Goal: Information Seeking & Learning: Check status

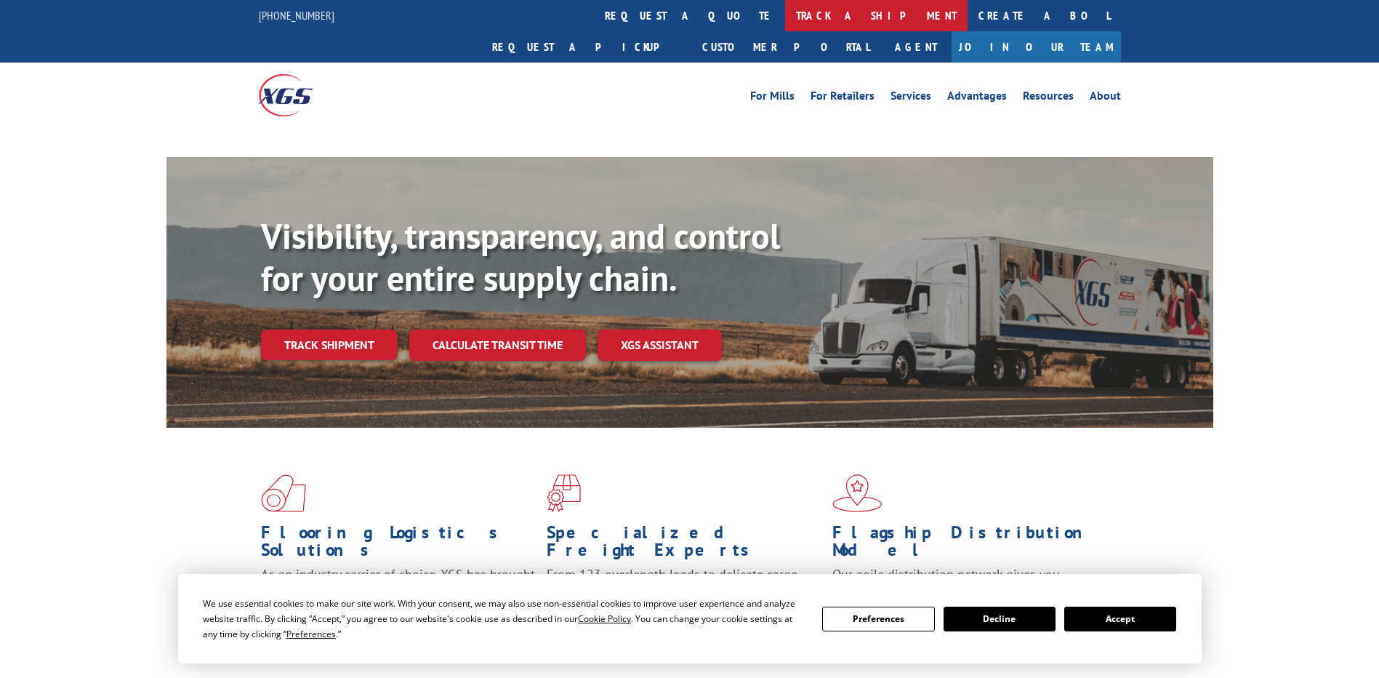
click at [785, 24] on link "track a shipment" at bounding box center [876, 15] width 182 height 31
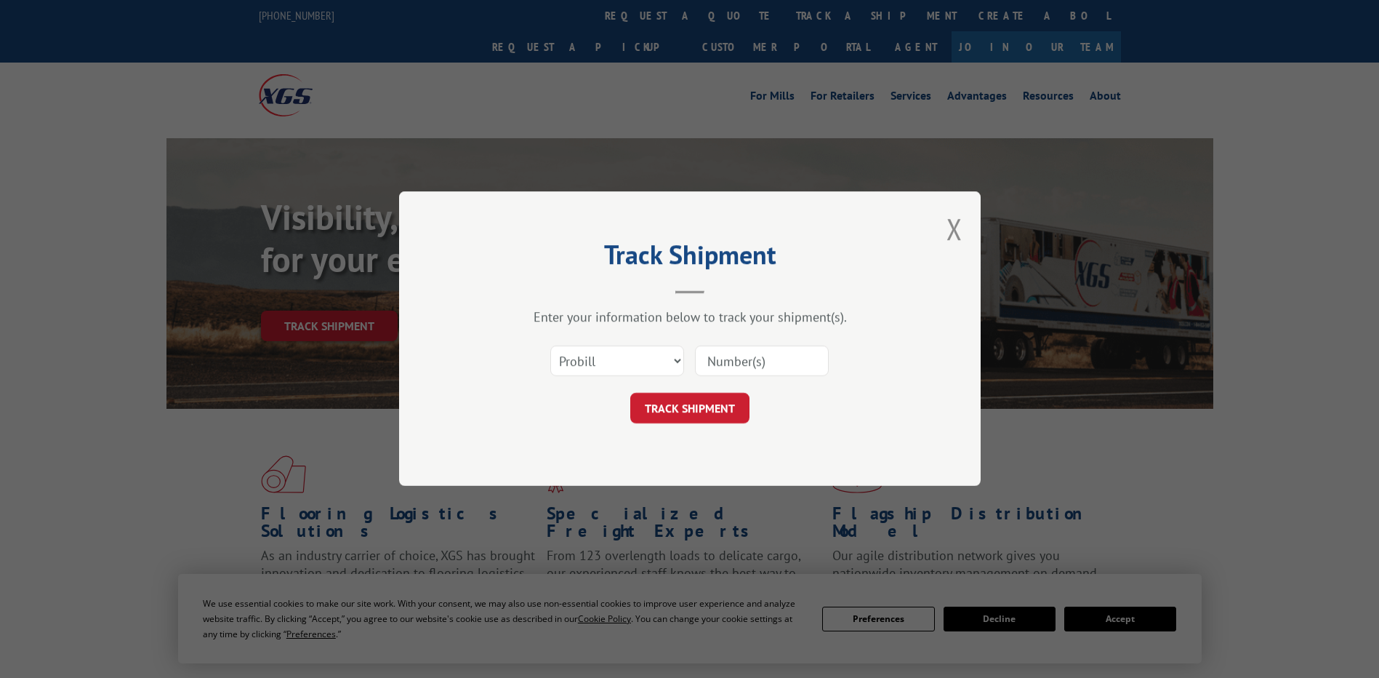
click at [572, 361] on select "Select category... Probill BOL PO" at bounding box center [617, 361] width 134 height 31
select select "po"
click at [550, 346] on select "Select category... Probill BOL PO" at bounding box center [617, 361] width 134 height 31
click at [784, 362] on input at bounding box center [762, 361] width 134 height 31
paste input "07512229"
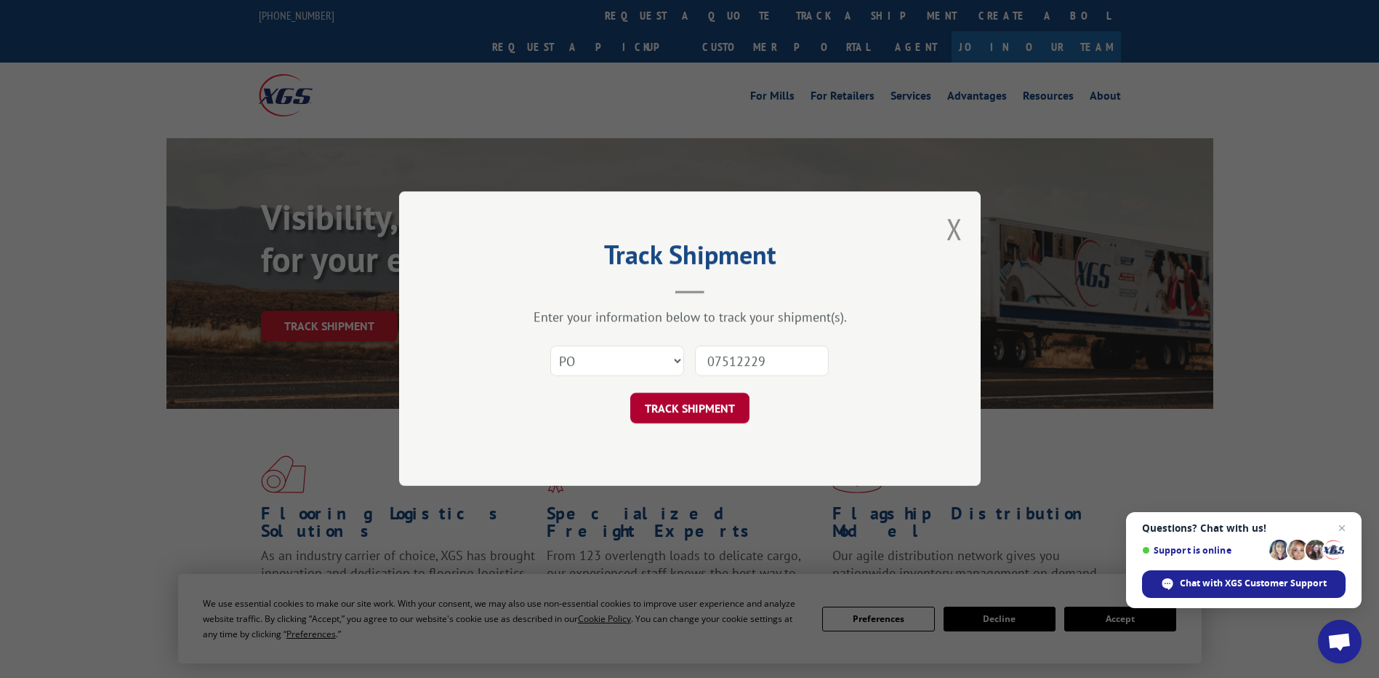
type input "07512229"
click at [682, 414] on button "TRACK SHIPMENT" at bounding box center [689, 408] width 119 height 31
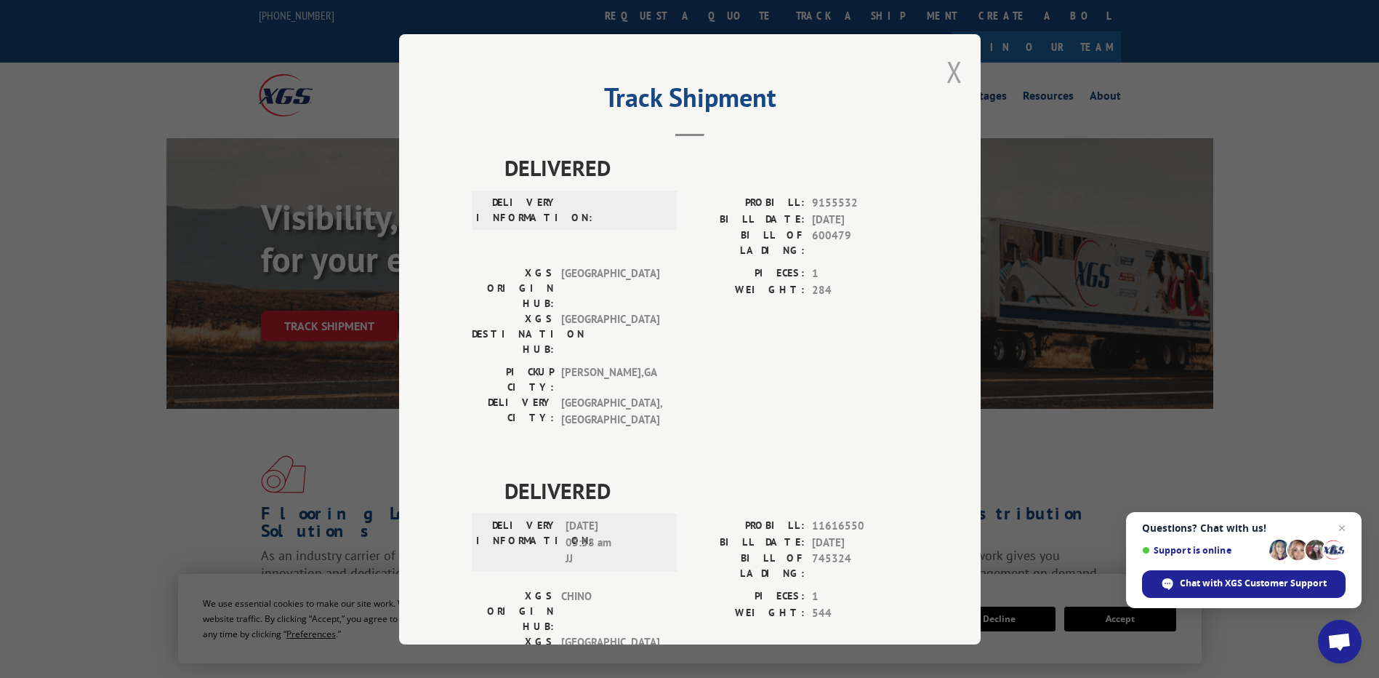
click at [953, 80] on button "Close modal" at bounding box center [955, 71] width 16 height 39
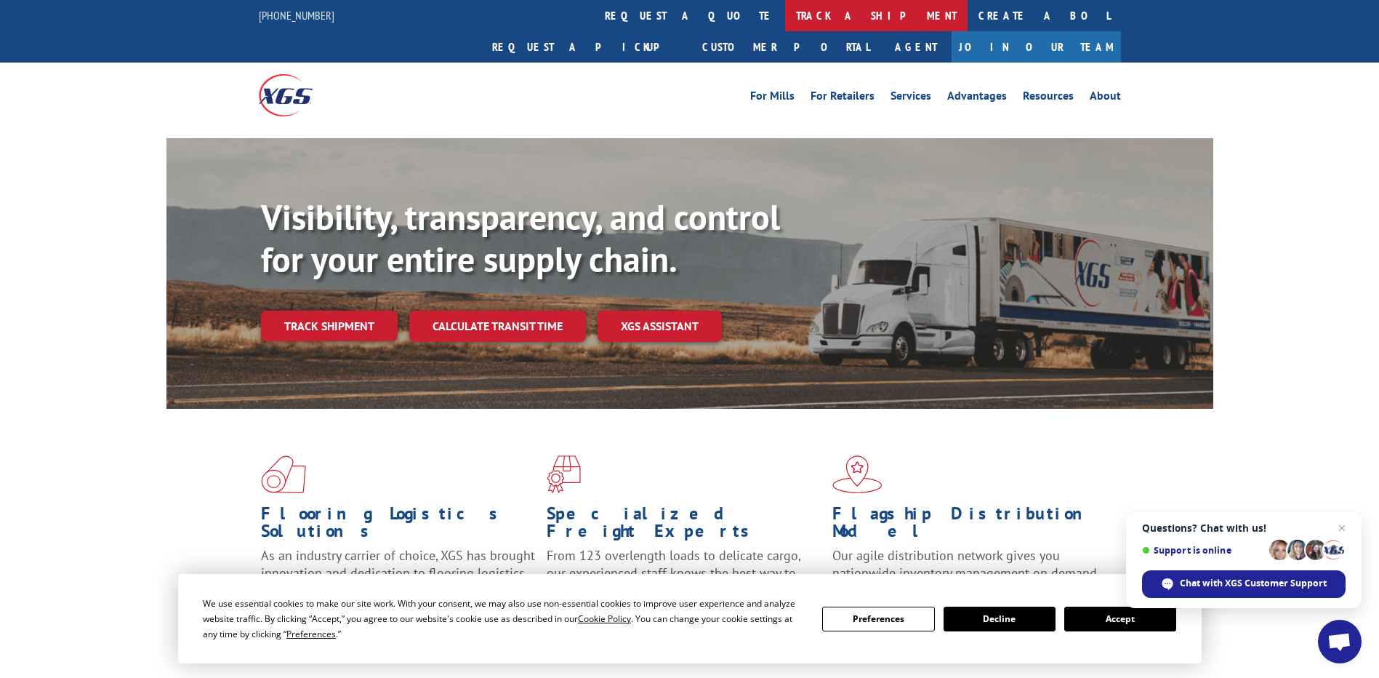
click at [785, 14] on link "track a shipment" at bounding box center [876, 15] width 182 height 31
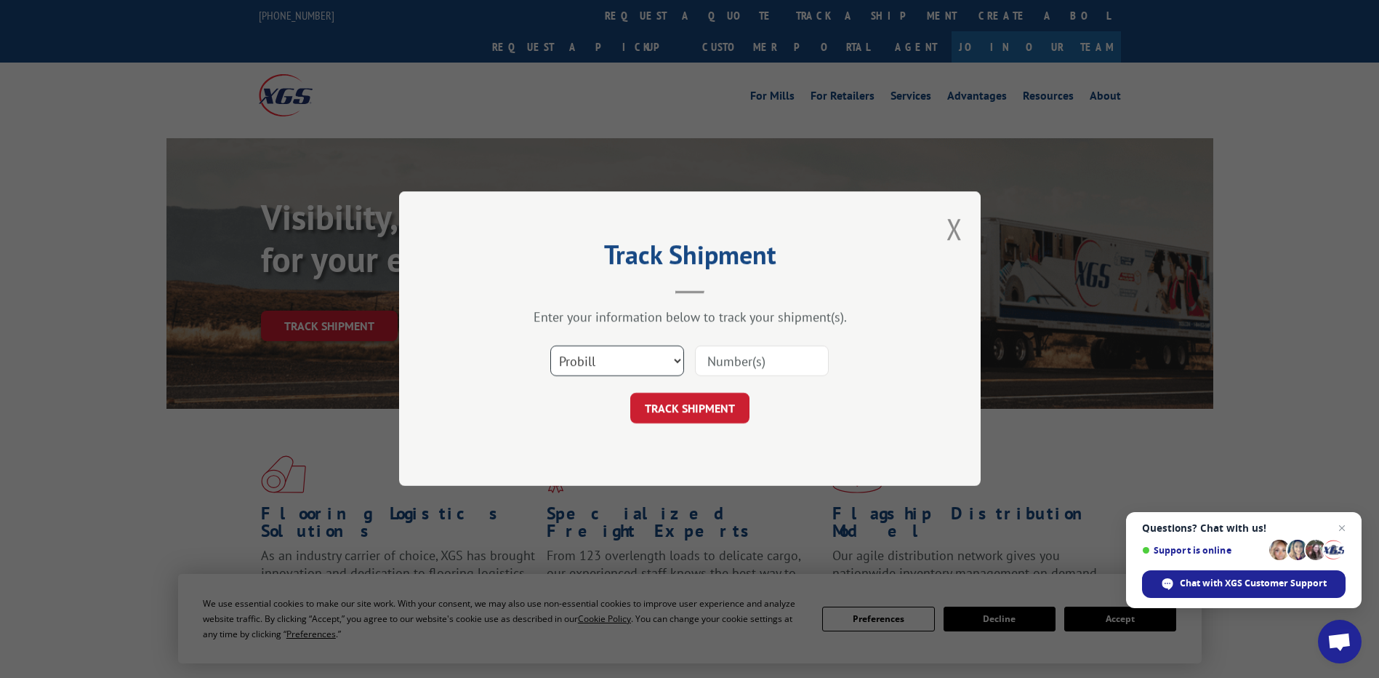
click at [586, 371] on select "Select category... Probill BOL PO" at bounding box center [617, 361] width 134 height 31
select select "po"
click at [550, 346] on select "Select category... Probill BOL PO" at bounding box center [617, 361] width 134 height 31
click at [740, 361] on input at bounding box center [762, 361] width 134 height 31
paste input "23517297"
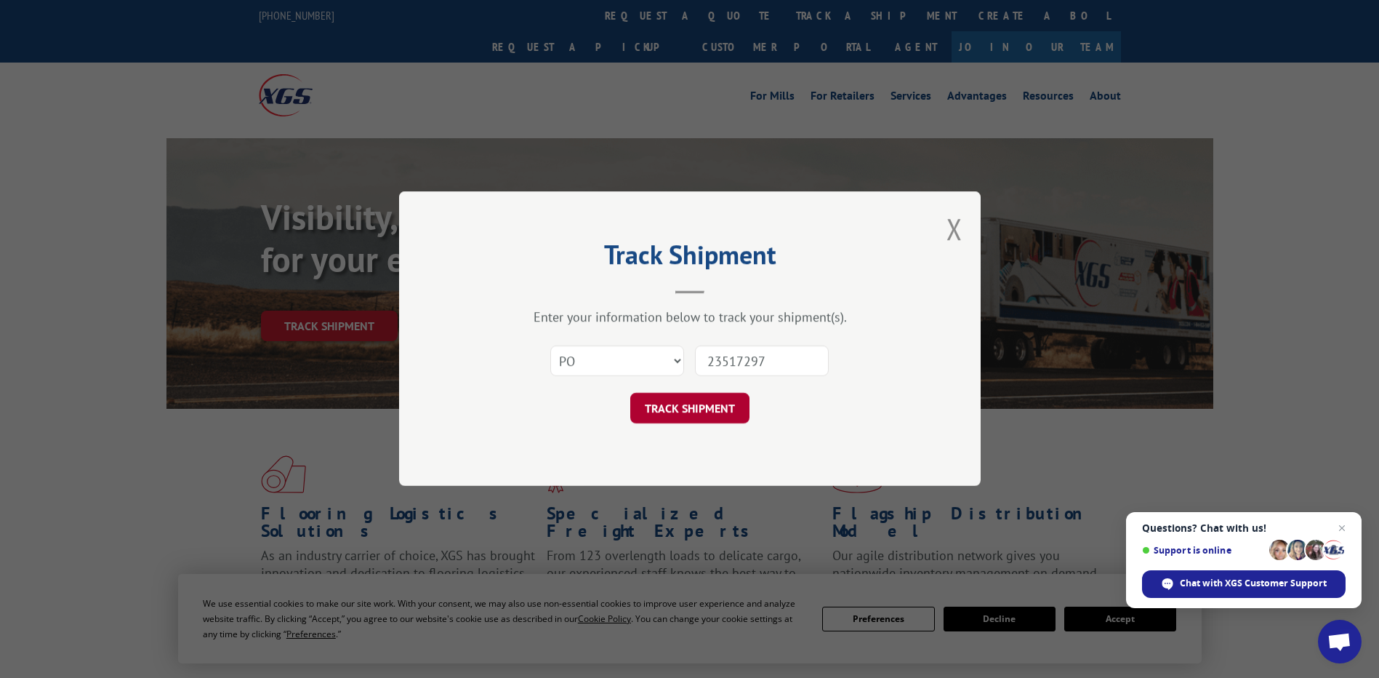
type input "23517297"
click at [723, 406] on button "TRACK SHIPMENT" at bounding box center [689, 408] width 119 height 31
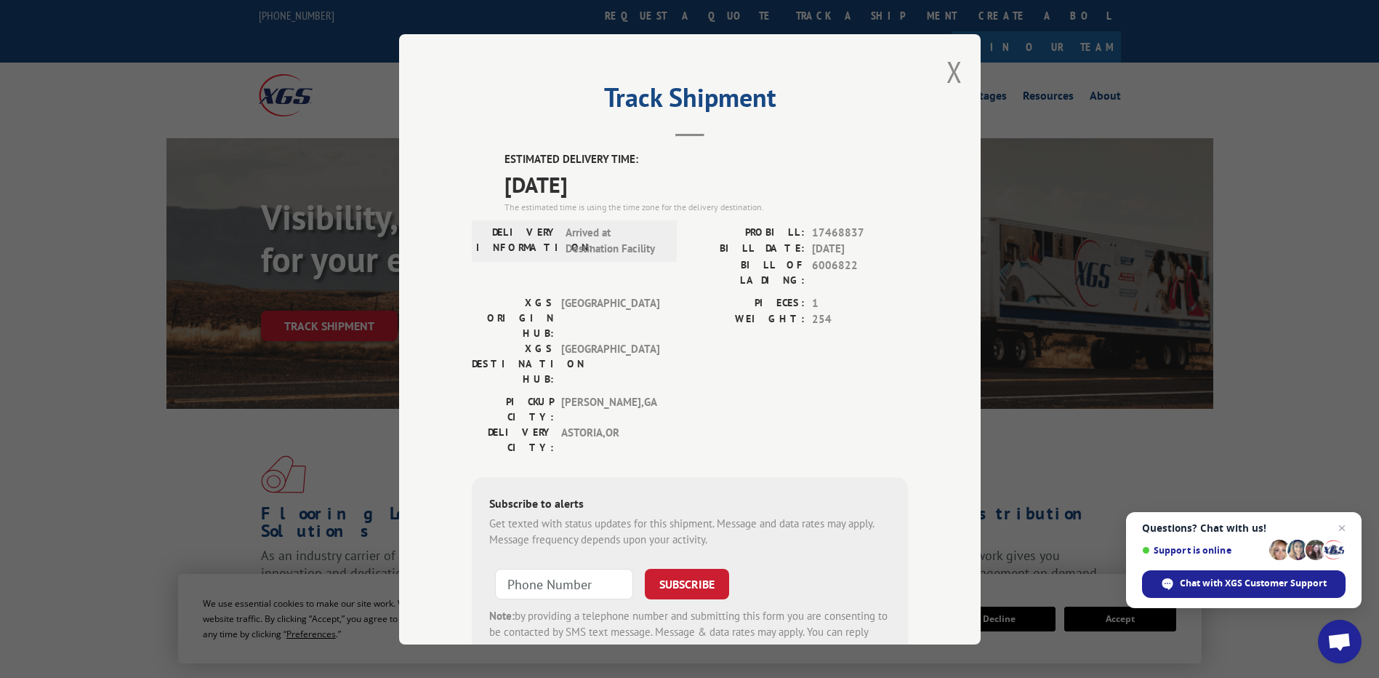
drag, startPoint x: 552, startPoint y: 178, endPoint x: 488, endPoint y: 160, distance: 66.5
click at [488, 160] on div "ESTIMATED DELIVERY TIME: [DATE] The estimated time is using the time zone for t…" at bounding box center [690, 412] width 436 height 523
copy div "ESTIMATED DELIVERY TIME: [DATE]"
